Goal: Task Accomplishment & Management: Manage account settings

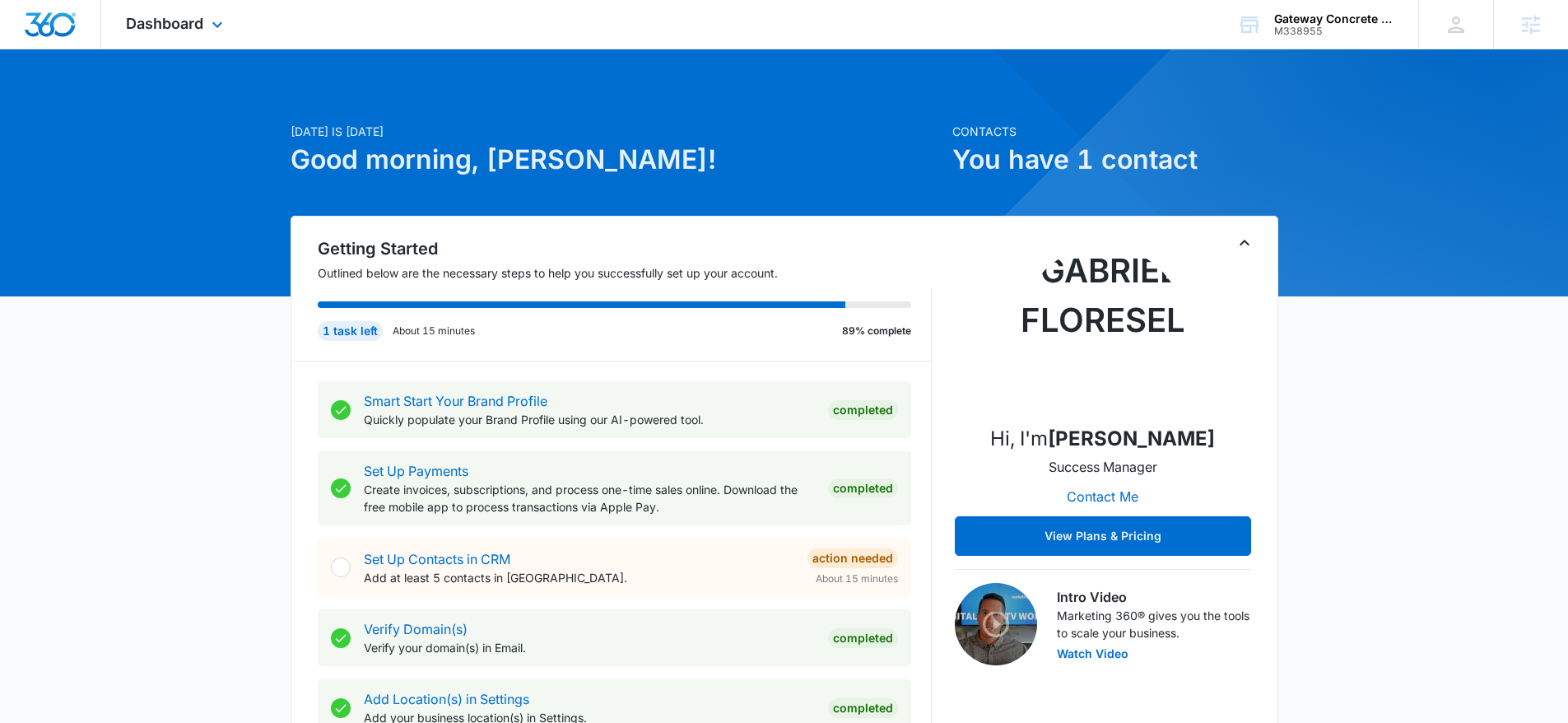
click at [201, 37] on div "Dashboard Apps Reputation Websites Forms CRM Email Social Content Ads Intellige…" at bounding box center [176, 24] width 150 height 48
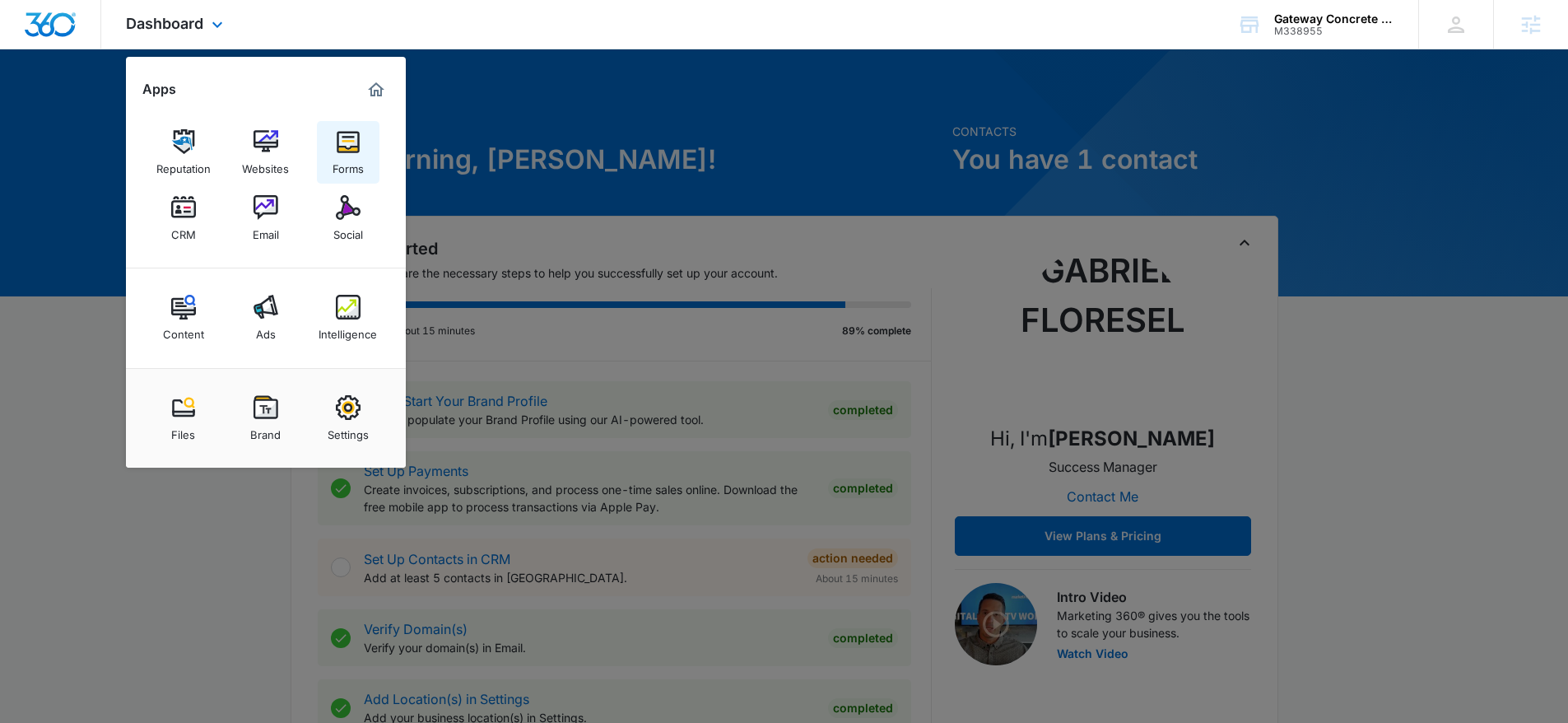
click at [344, 155] on div "Forms" at bounding box center [348, 165] width 31 height 22
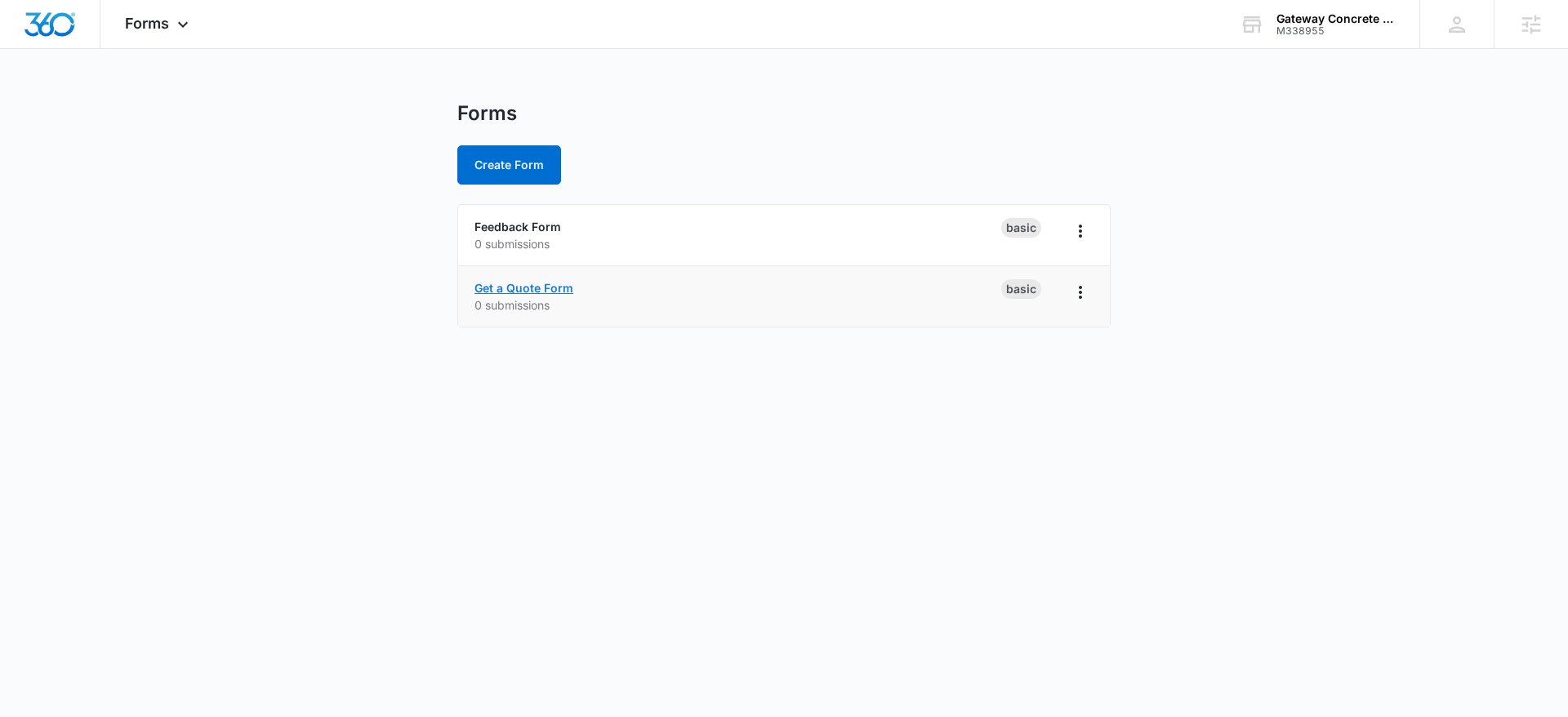
click at [531, 286] on link "Get a Quote Form" at bounding box center [523, 287] width 98 height 14
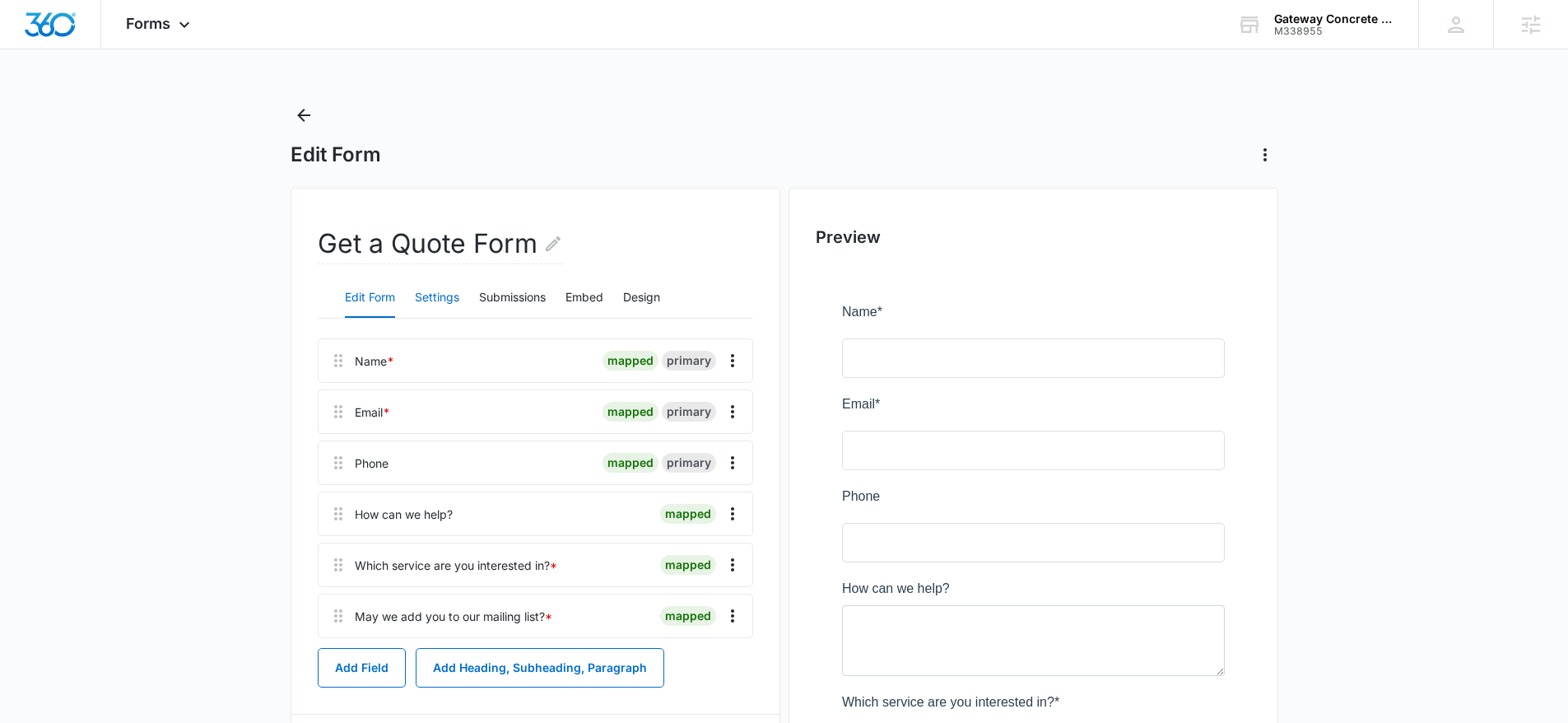
click at [429, 297] on button "Settings" at bounding box center [436, 298] width 44 height 39
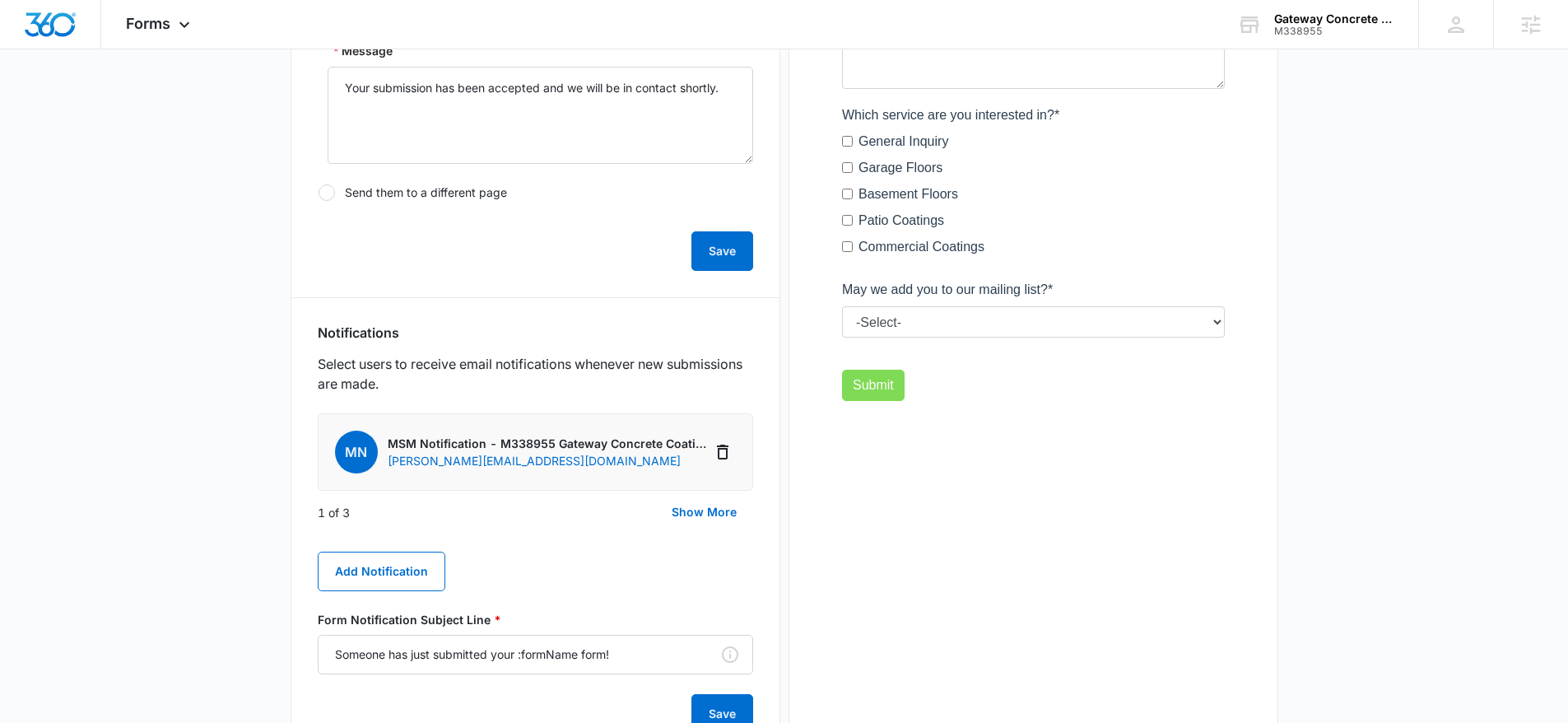
scroll to position [661, 0]
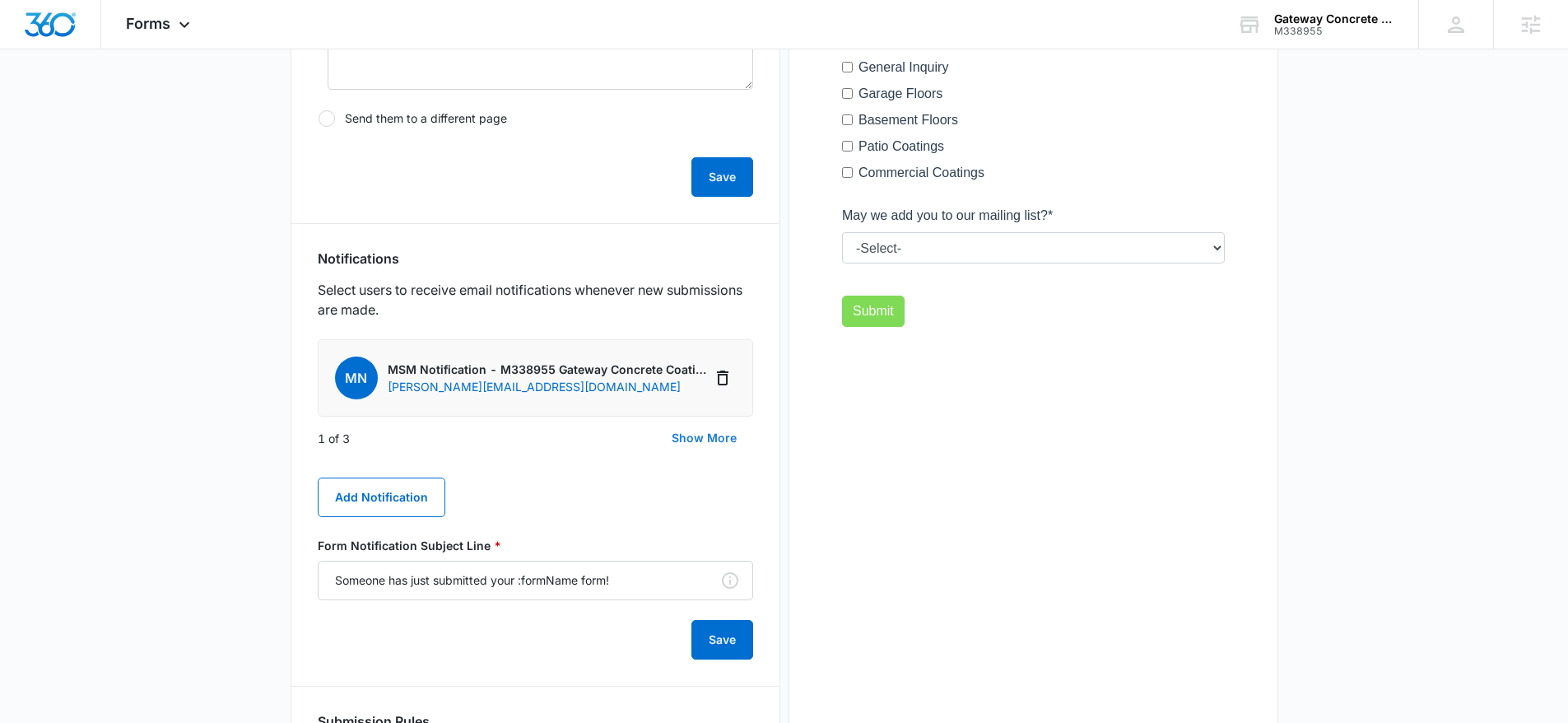
click at [694, 429] on button "Show More" at bounding box center [704, 438] width 98 height 39
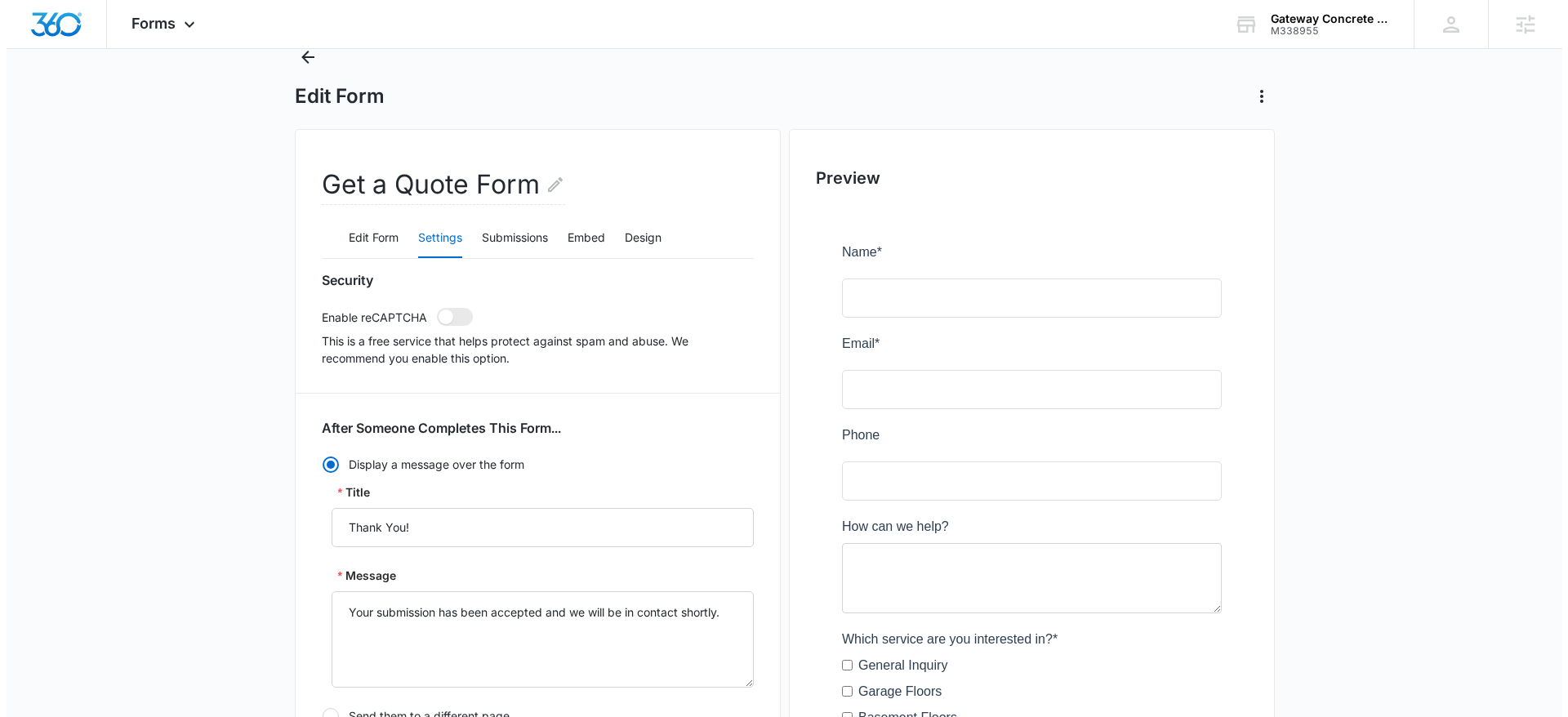
scroll to position [0, 0]
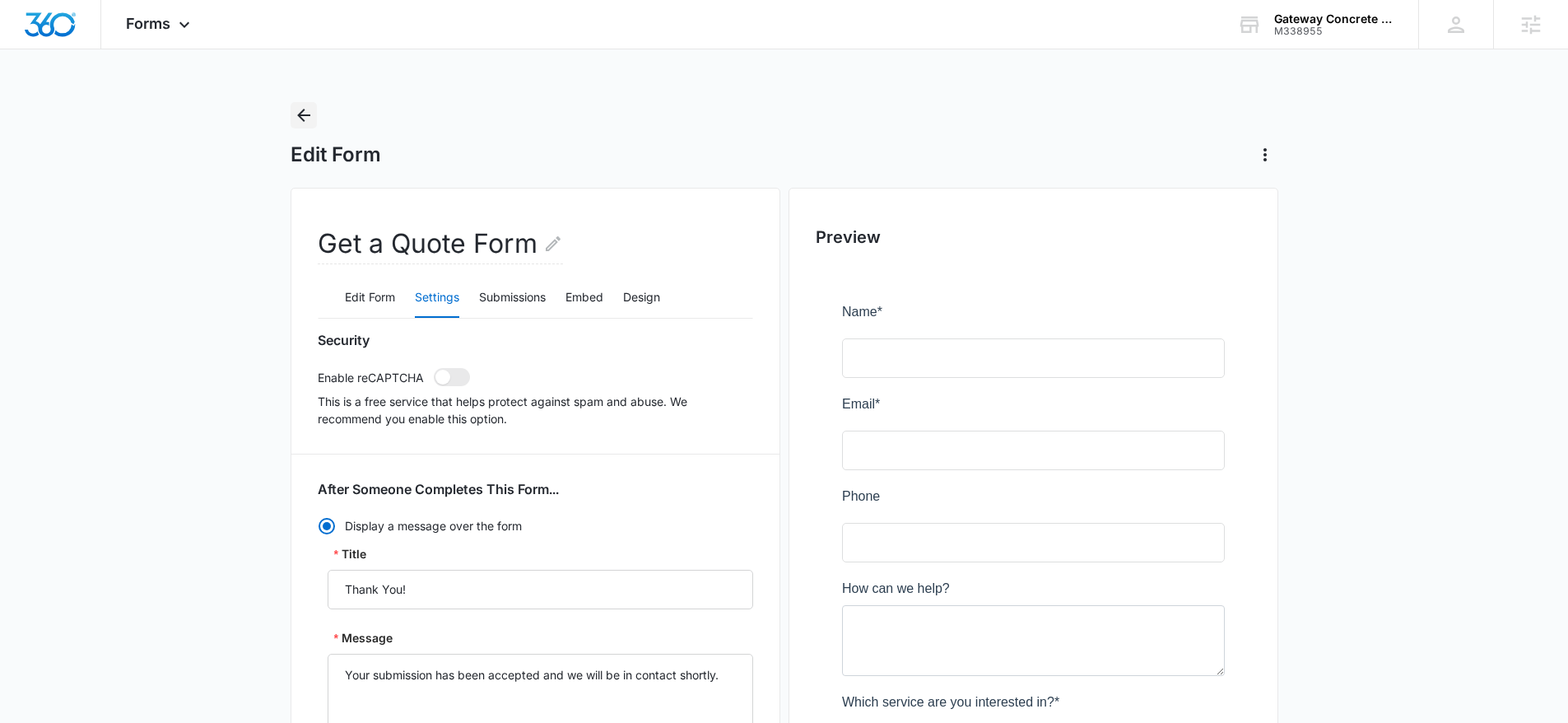
click at [301, 104] on button "Back" at bounding box center [304, 115] width 27 height 27
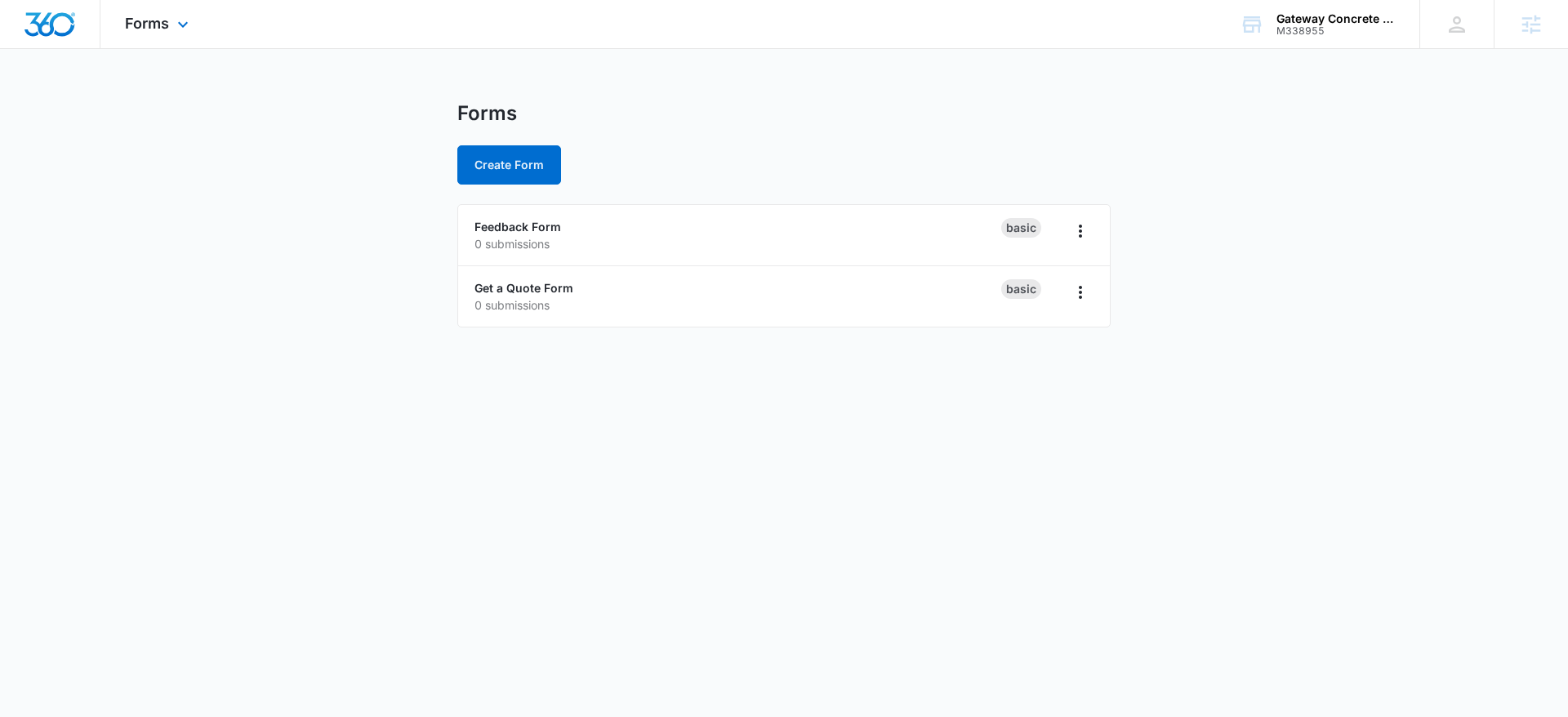
click at [161, 32] on div "Forms Apps Reputation Websites Forms CRM Email Social Content Ads Intelligence …" at bounding box center [159, 23] width 117 height 48
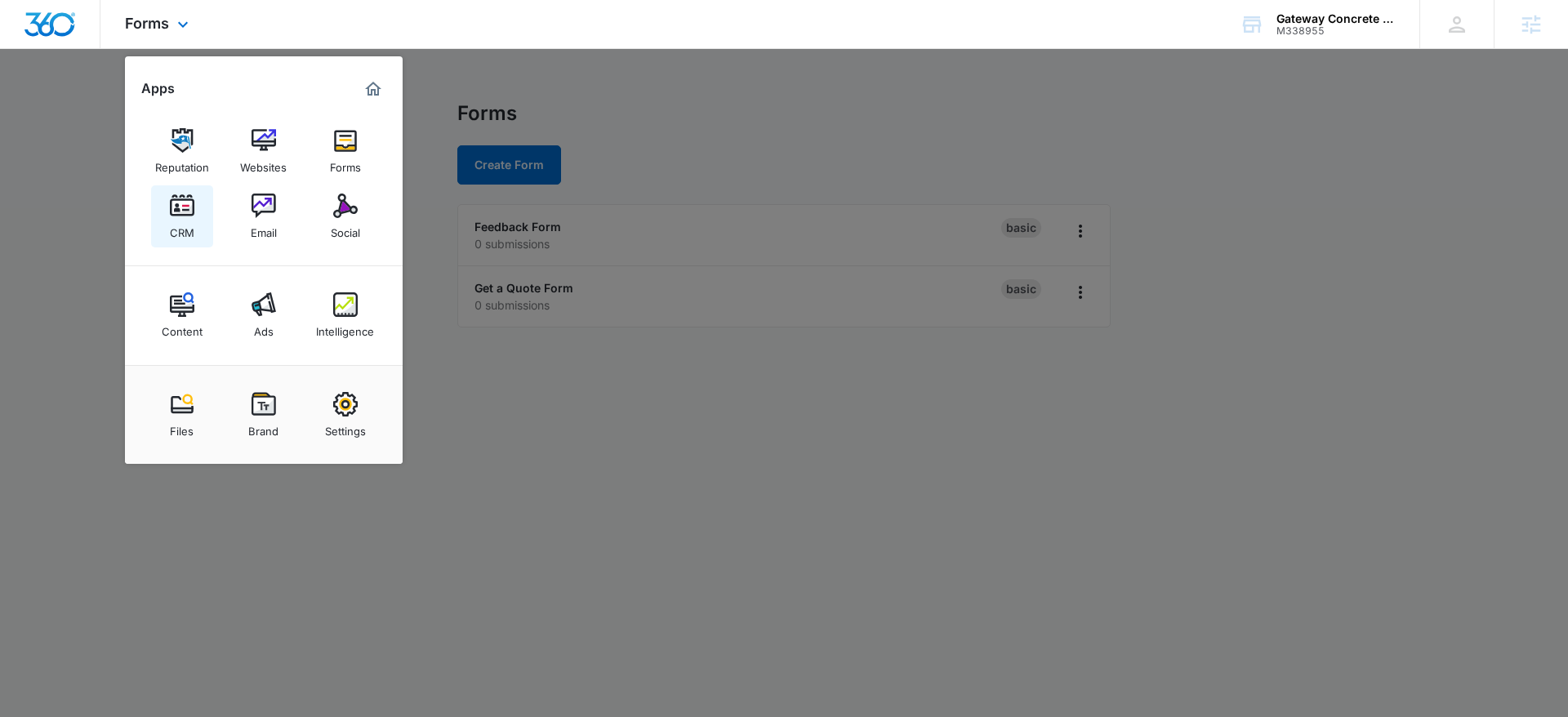
click at [193, 209] on img at bounding box center [181, 206] width 24 height 24
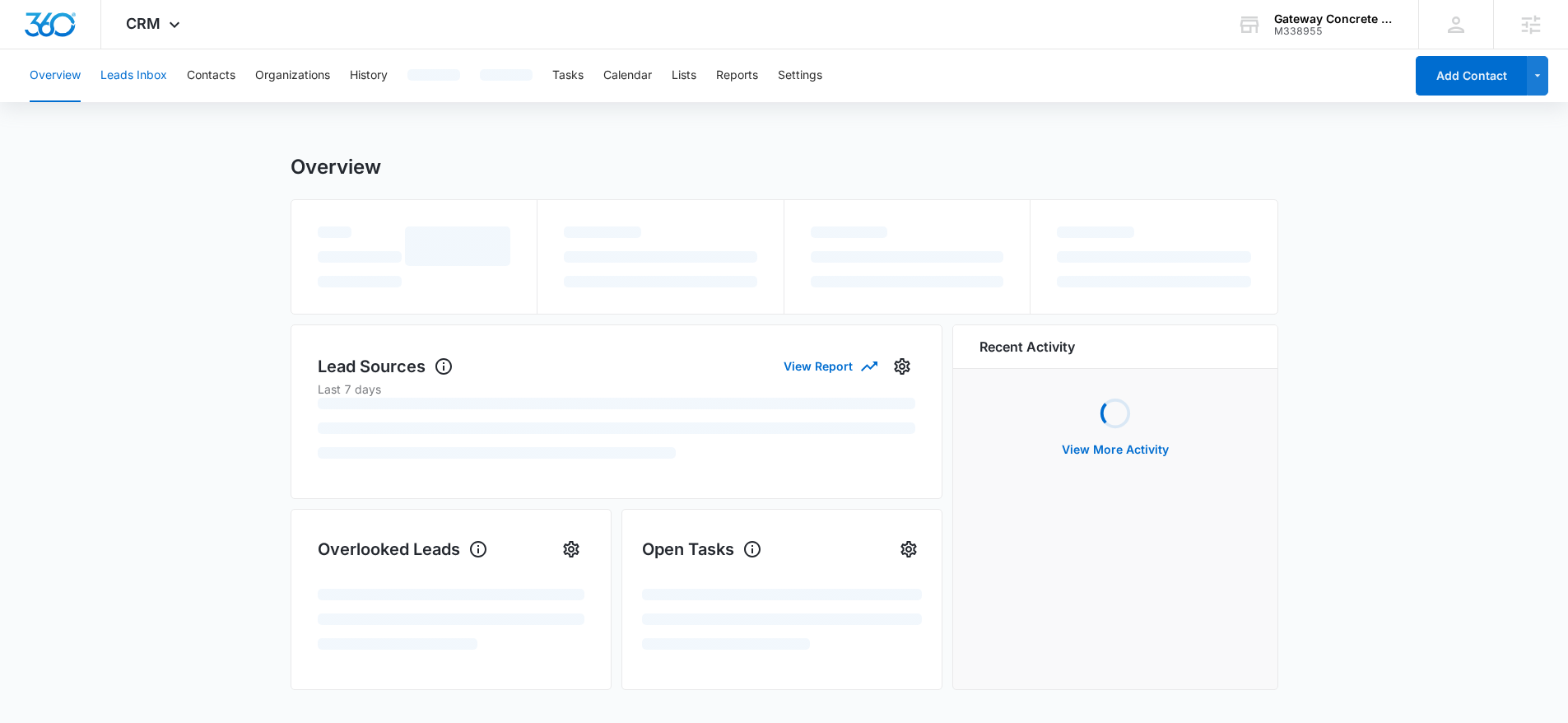
click at [120, 79] on button "Leads Inbox" at bounding box center [134, 76] width 67 height 53
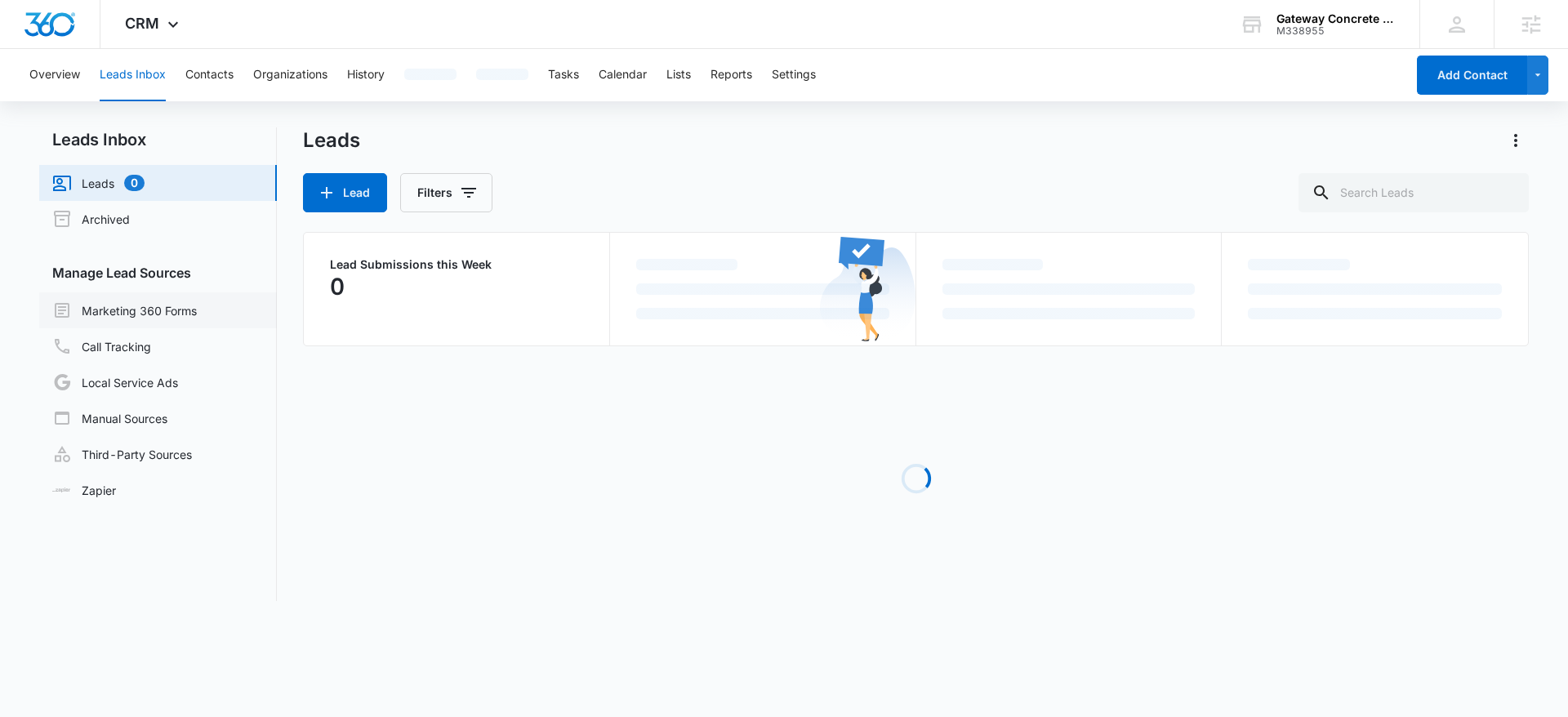
click at [197, 308] on link "Marketing 360 Forms" at bounding box center [125, 310] width 144 height 19
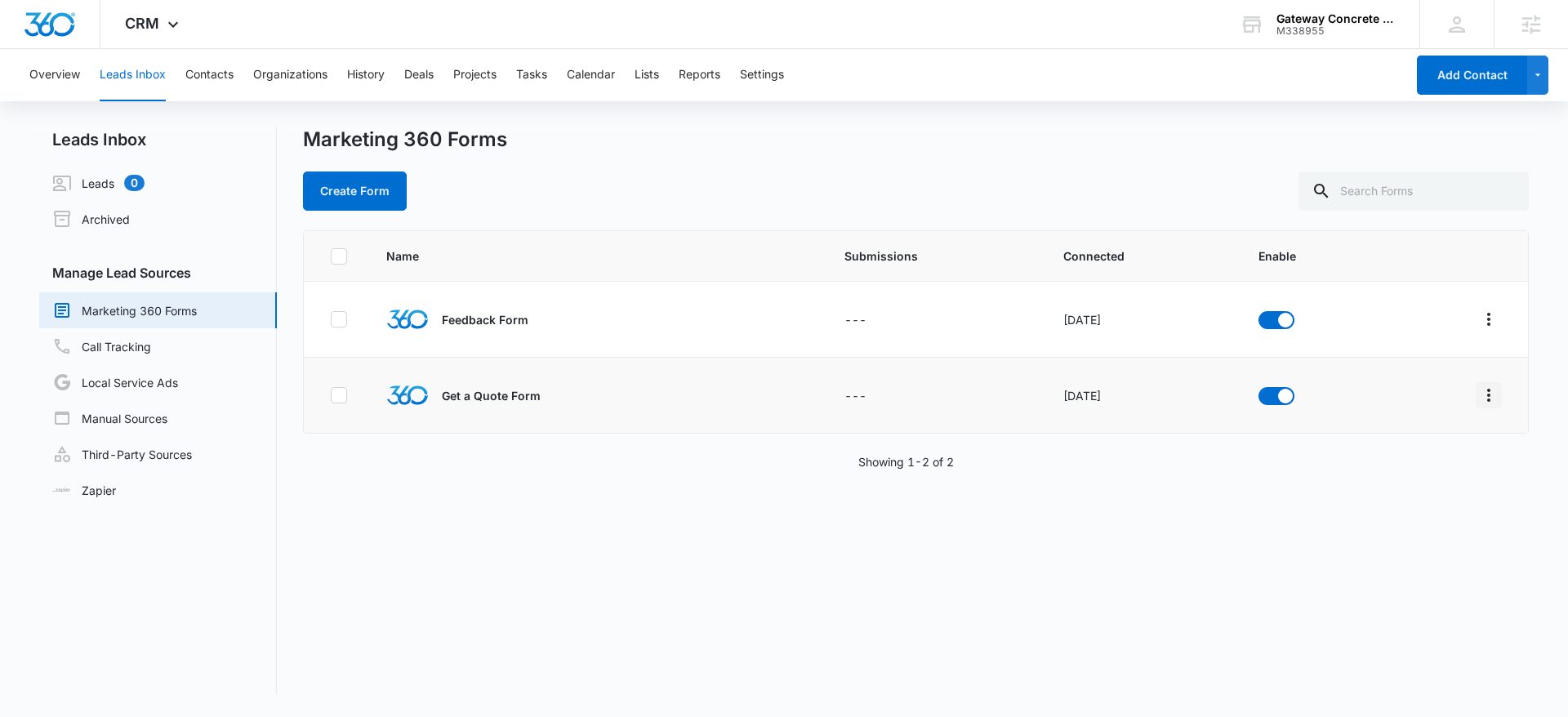
drag, startPoint x: 1471, startPoint y: 375, endPoint x: 1476, endPoint y: 382, distance: 8.6
click at [1471, 376] on td at bounding box center [1457, 396] width 139 height 76
click at [1482, 396] on icon "Overflow Menu" at bounding box center [1488, 395] width 19 height 19
click at [1381, 496] on button "Field Mapping" at bounding box center [1412, 489] width 151 height 24
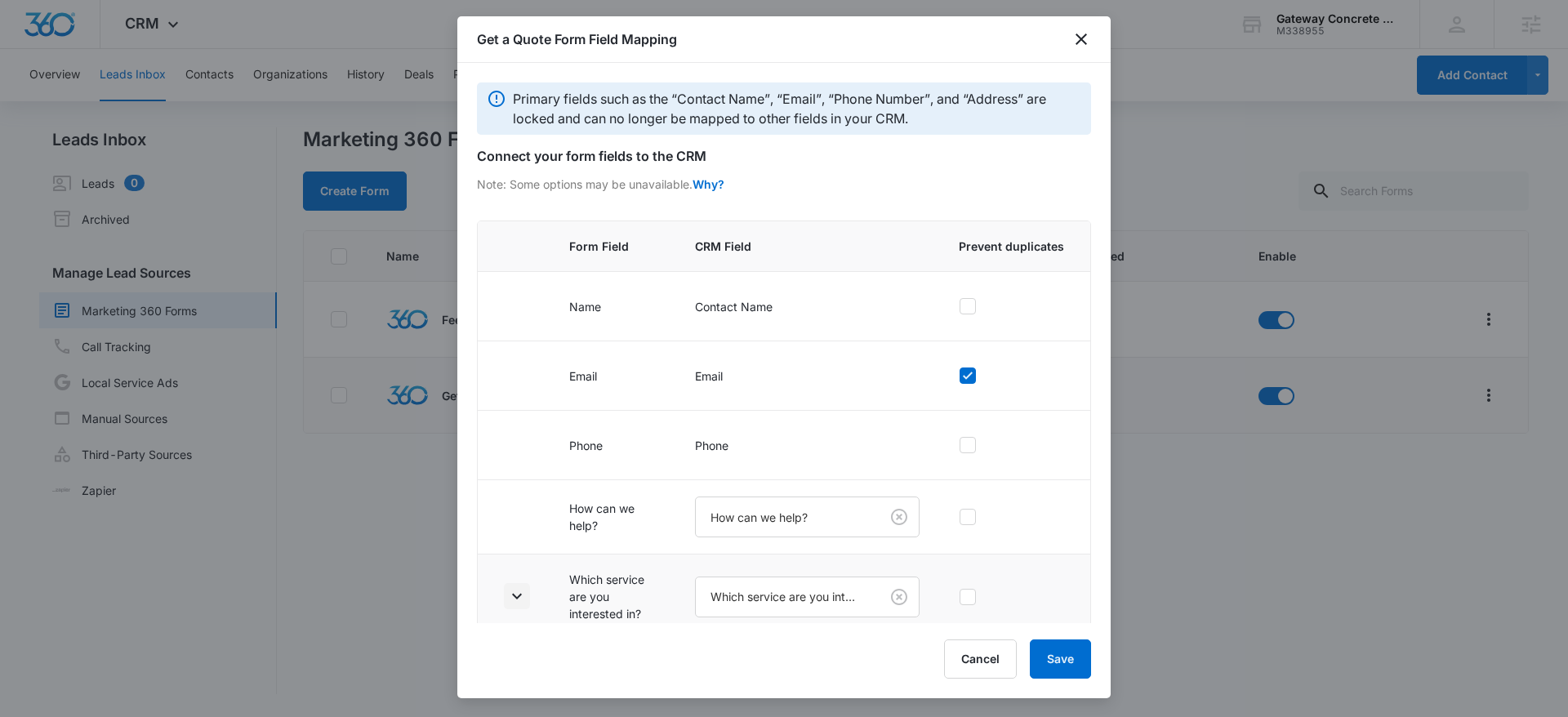
click at [525, 595] on icon "button" at bounding box center [516, 596] width 19 height 19
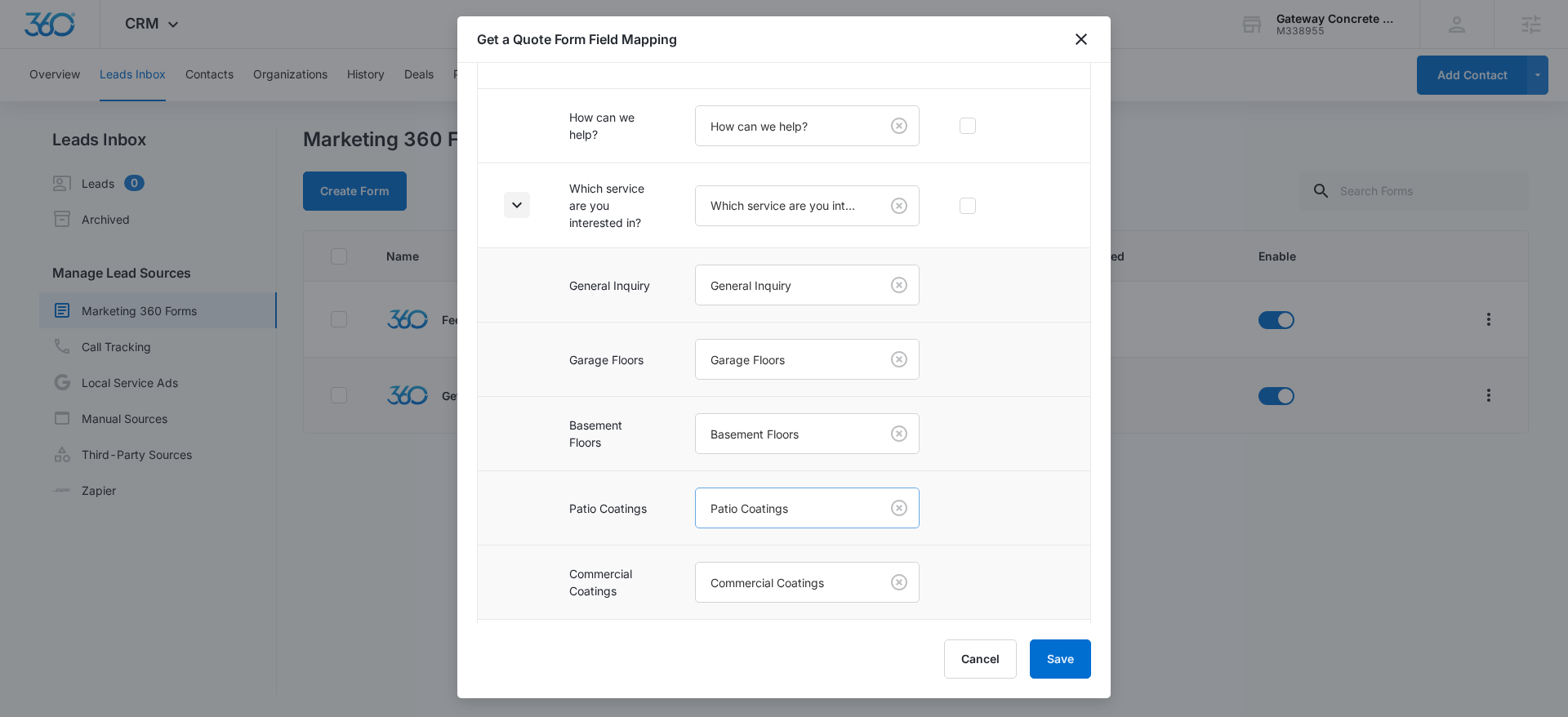
scroll to position [472, 0]
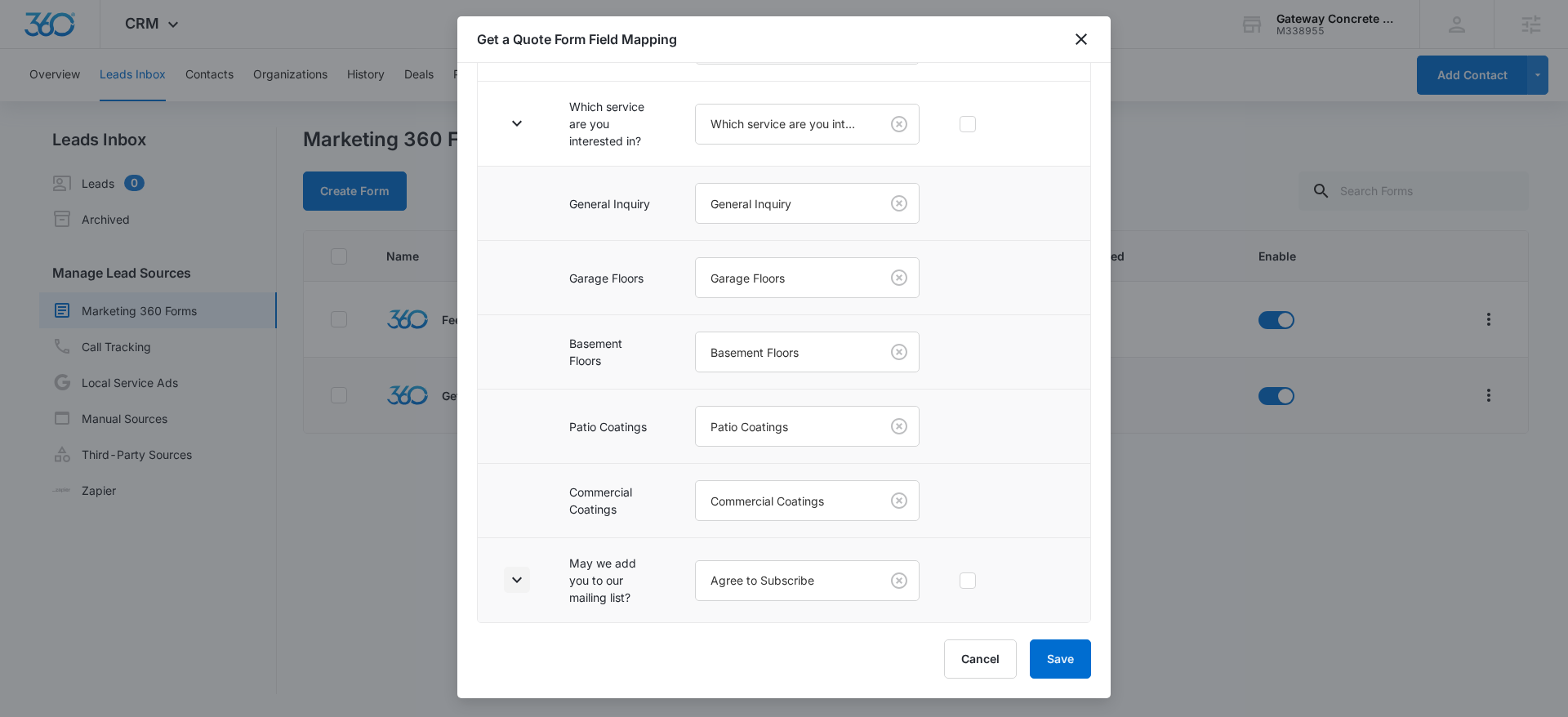
click at [513, 575] on icon "button" at bounding box center [516, 580] width 19 height 19
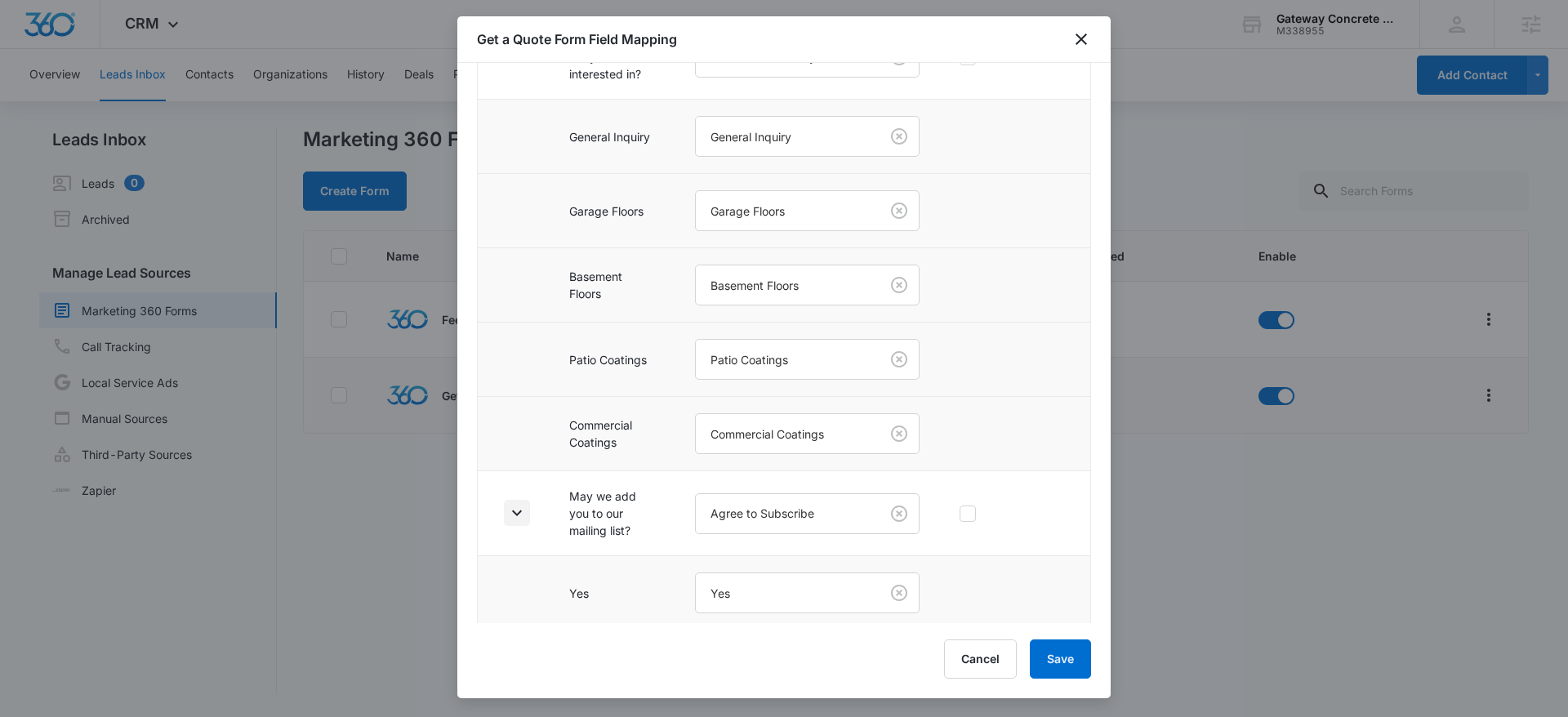
scroll to position [622, 0]
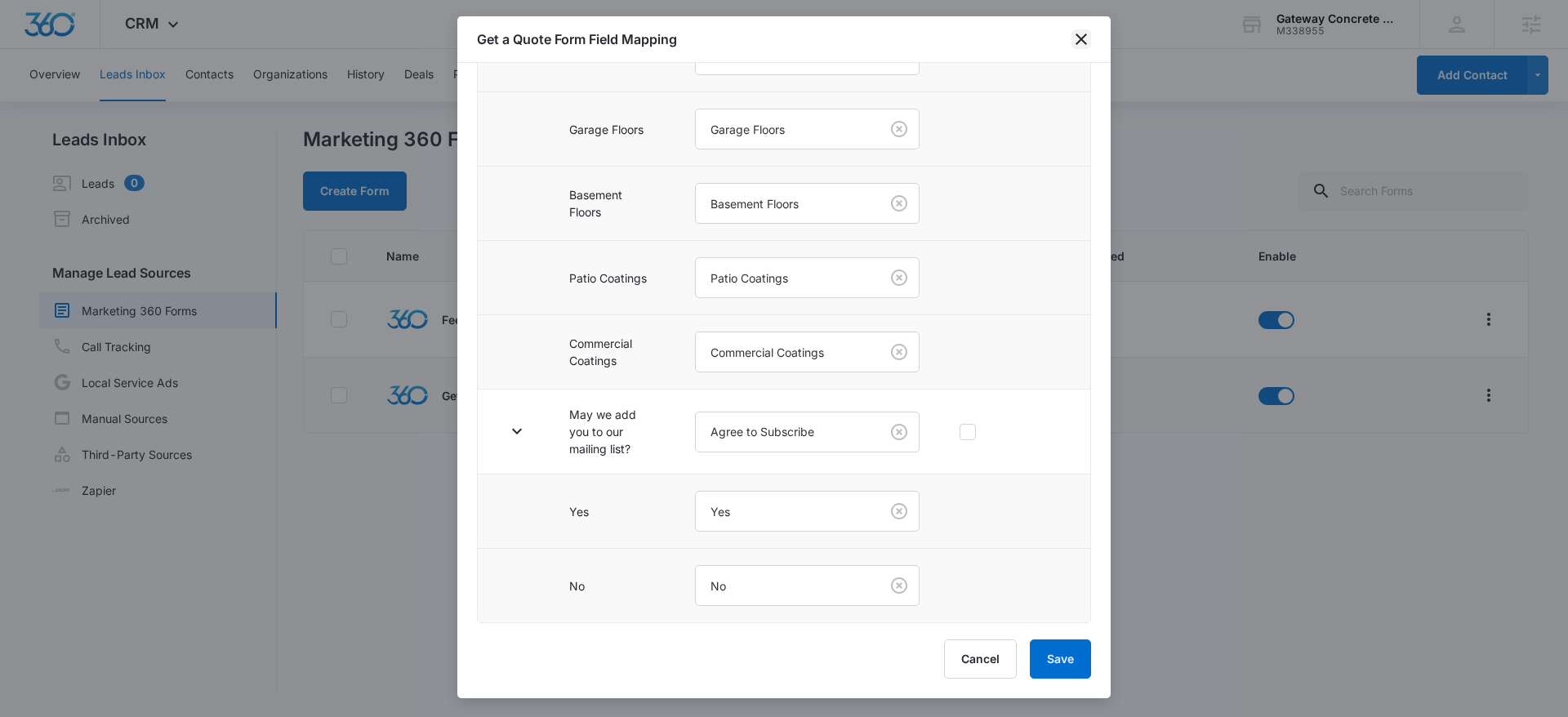
click at [1078, 38] on icon "close" at bounding box center [1081, 39] width 19 height 19
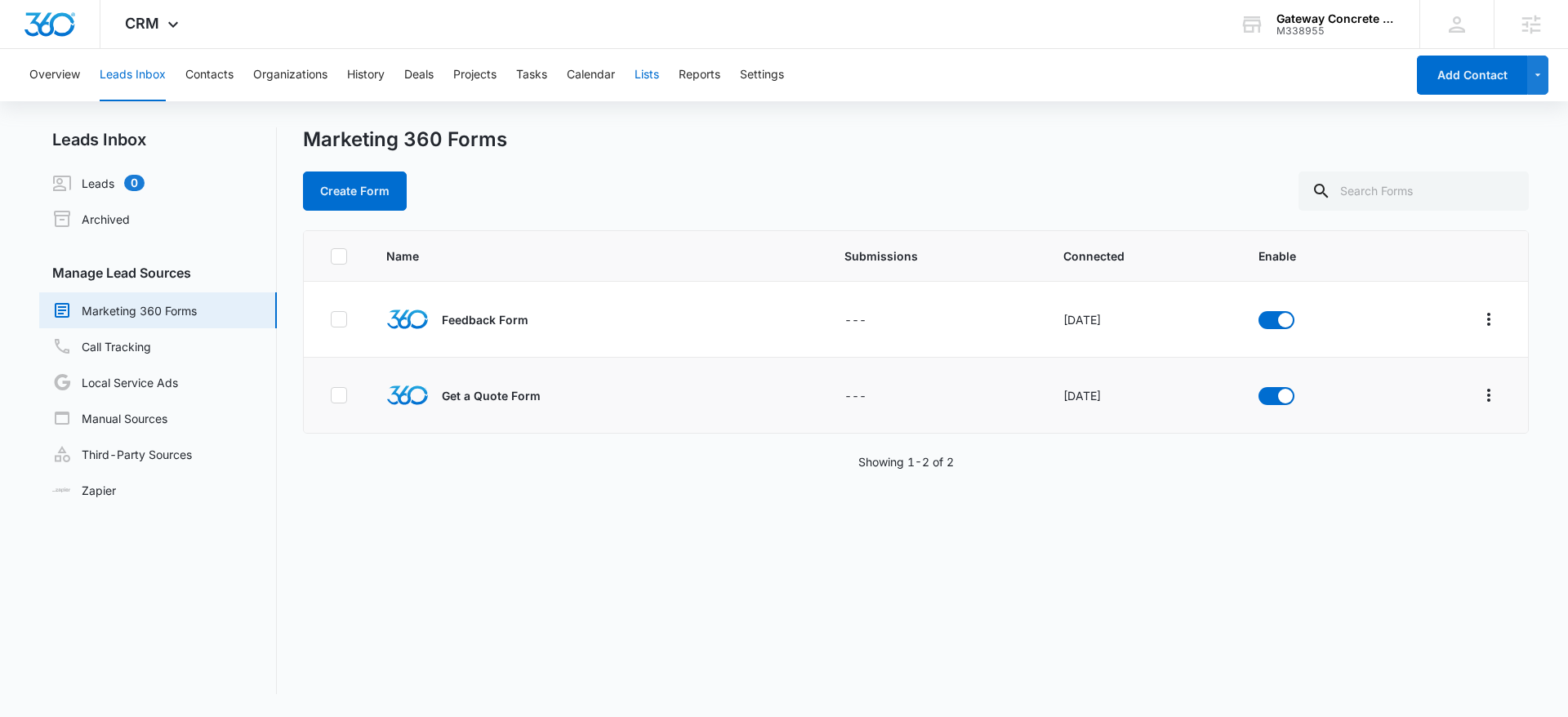
click at [659, 85] on button "Lists" at bounding box center [646, 75] width 24 height 53
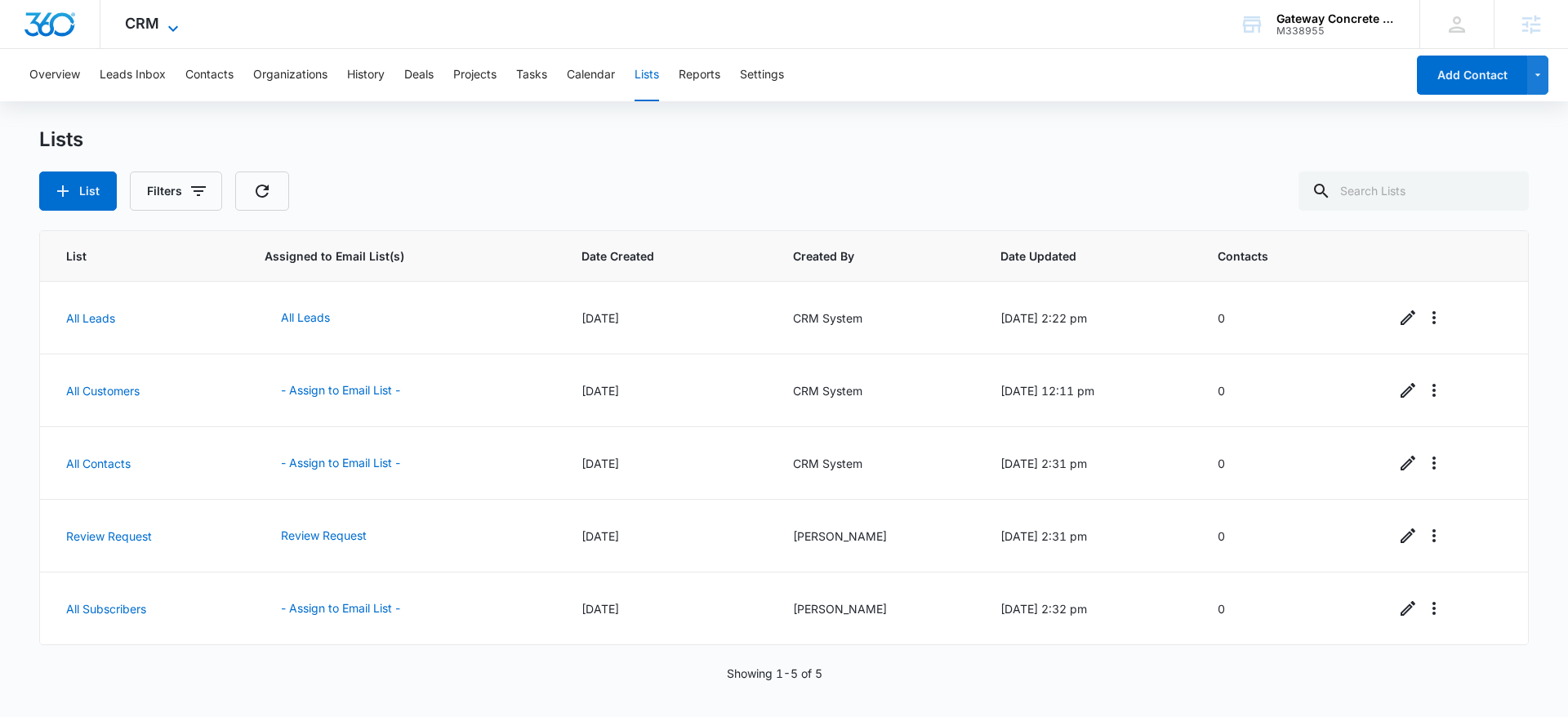
click at [164, 27] on icon at bounding box center [173, 28] width 19 height 19
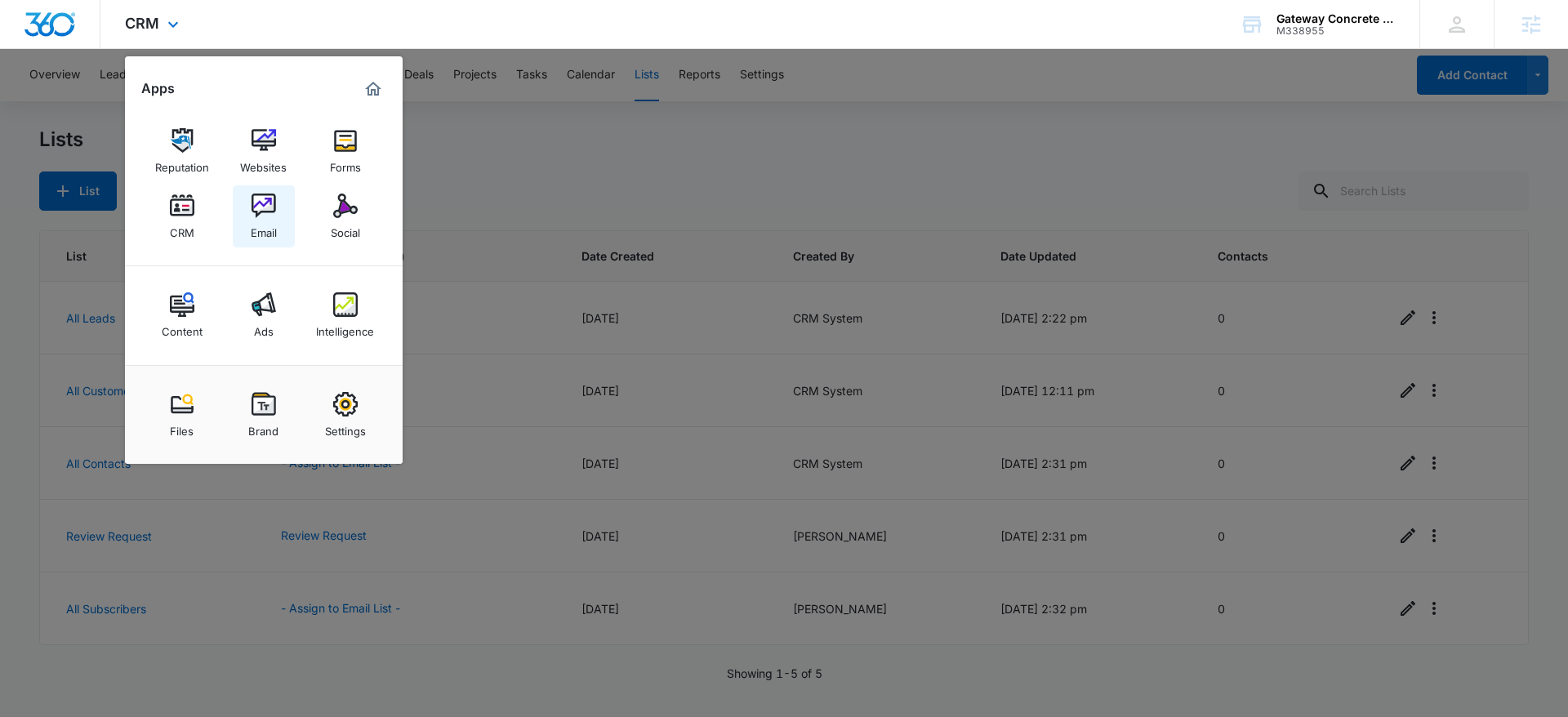
click at [273, 220] on div "Email" at bounding box center [263, 229] width 26 height 21
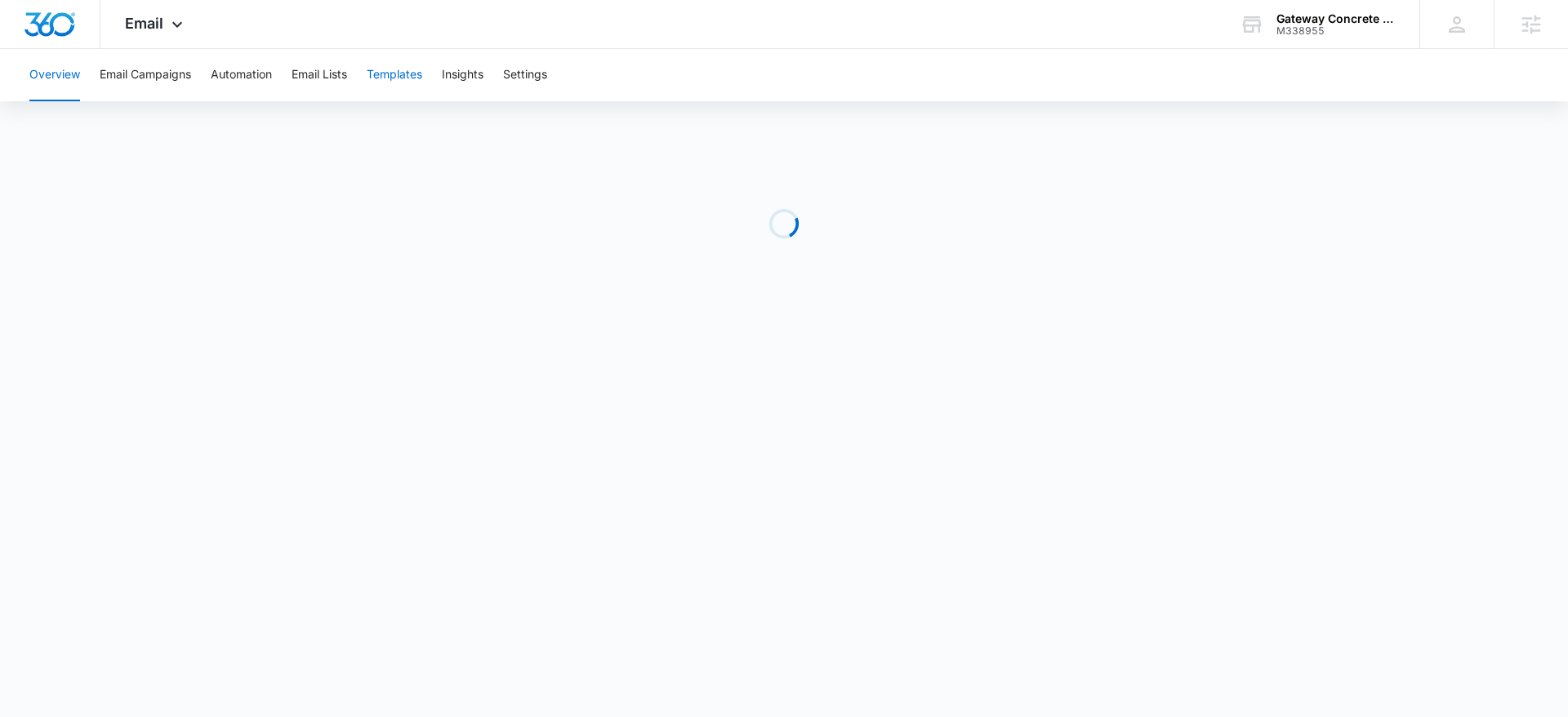
click at [402, 86] on button "Templates" at bounding box center [394, 75] width 56 height 53
click at [139, 10] on div "Email Apps Reputation Websites Forms CRM Email Social Content Ads Intelligence …" at bounding box center [156, 23] width 111 height 48
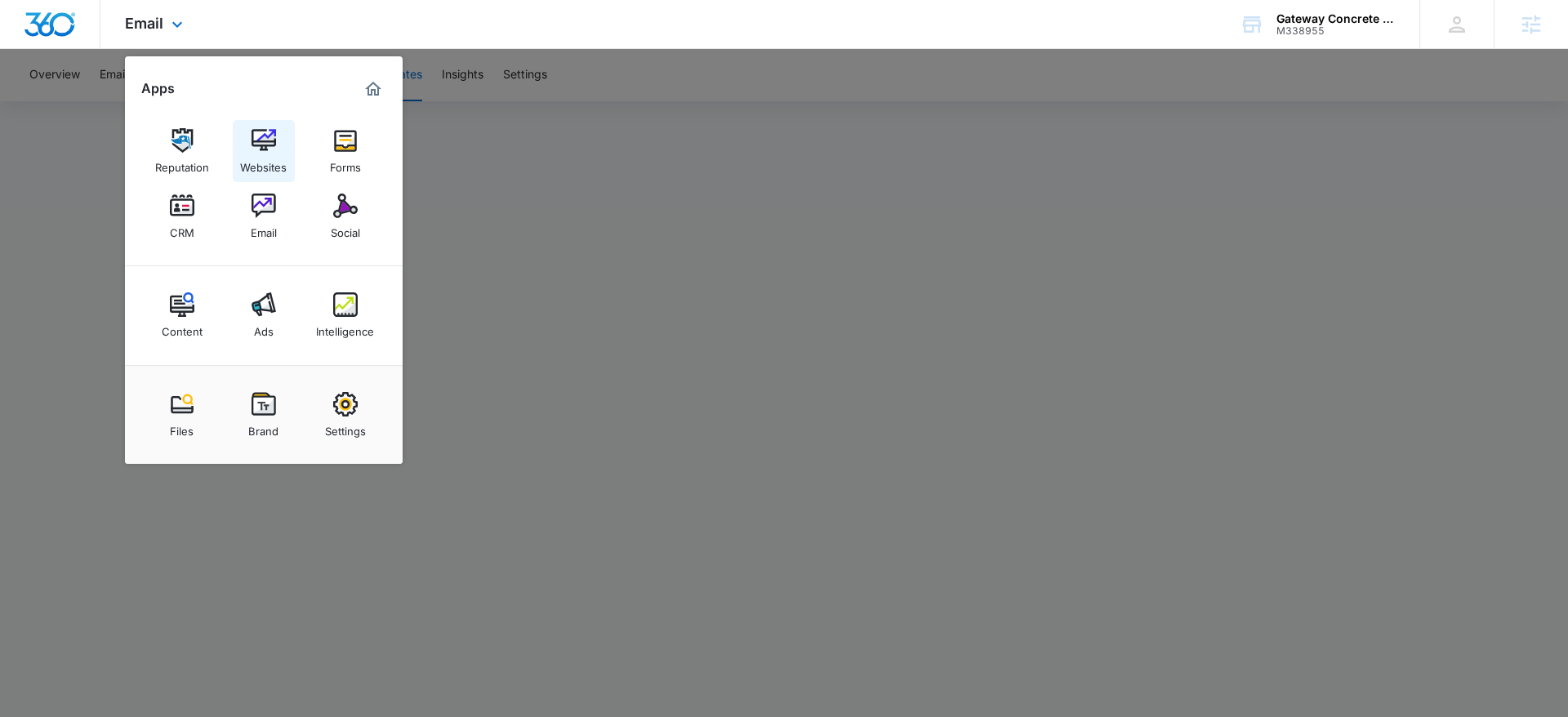
click at [261, 154] on div "Websites" at bounding box center [263, 164] width 47 height 21
